Goal: Use online tool/utility

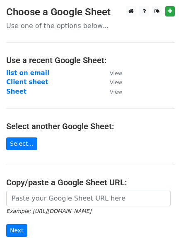
scroll to position [72, 0]
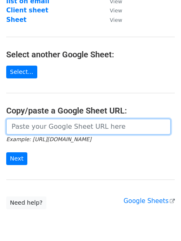
click at [52, 128] on input "url" at bounding box center [88, 127] width 164 height 16
paste input "[URL][DOMAIN_NAME]"
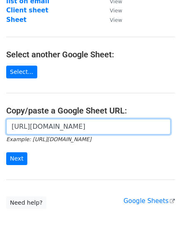
scroll to position [0, 173]
type input "[URL][DOMAIN_NAME]"
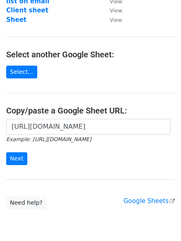
click at [11, 150] on form "[URL][DOMAIN_NAME] Example: [URL][DOMAIN_NAME] Next" at bounding box center [90, 142] width 168 height 46
click at [13, 158] on input "Next" at bounding box center [16, 159] width 21 height 13
